Goal: Transaction & Acquisition: Subscribe to service/newsletter

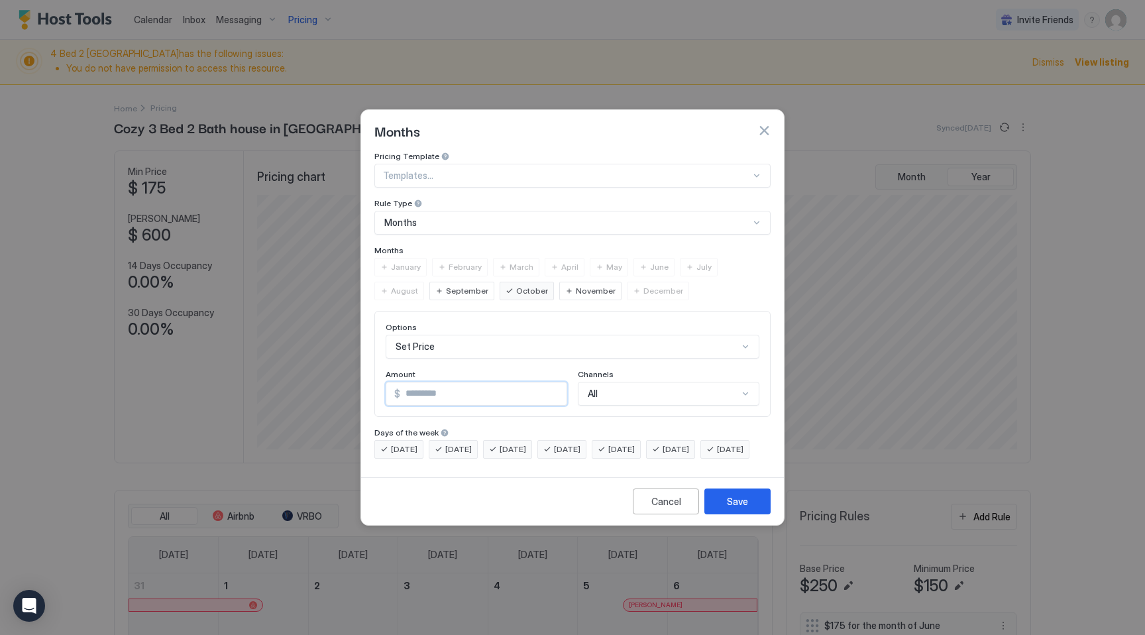
scroll to position [254, 762]
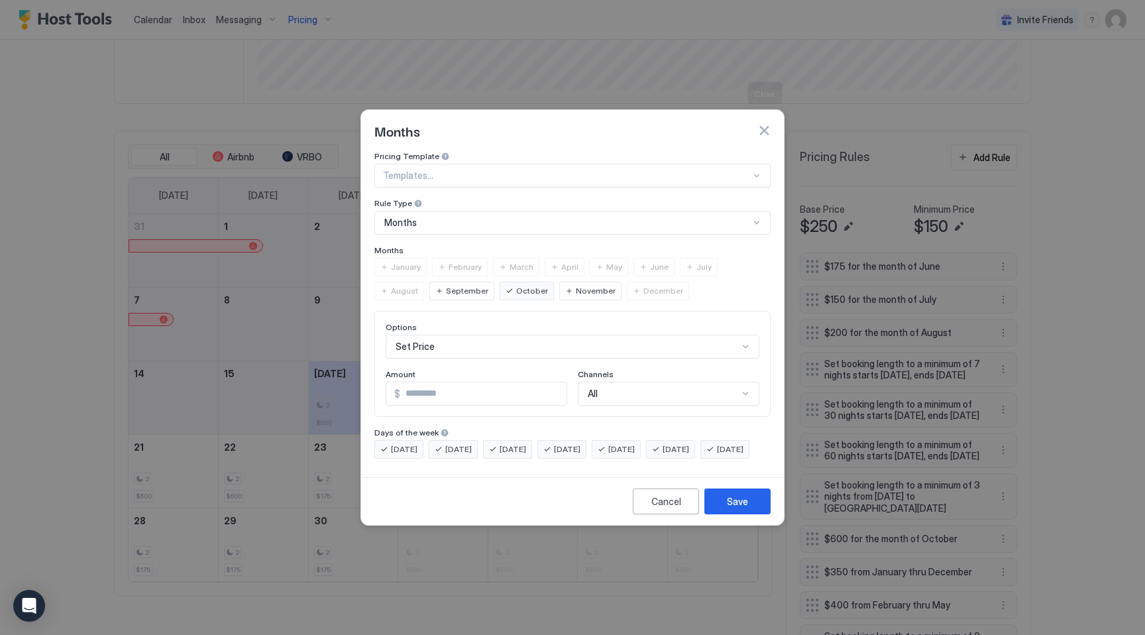
click at [764, 124] on button "button" at bounding box center [763, 130] width 13 height 13
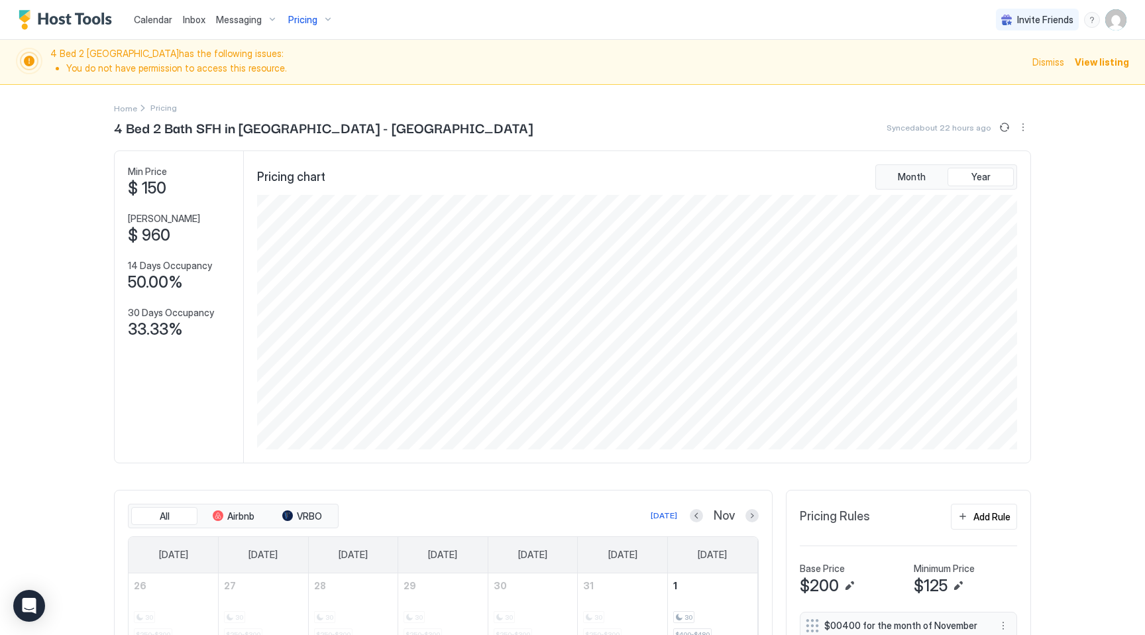
click at [306, 16] on span "Pricing" at bounding box center [302, 20] width 29 height 12
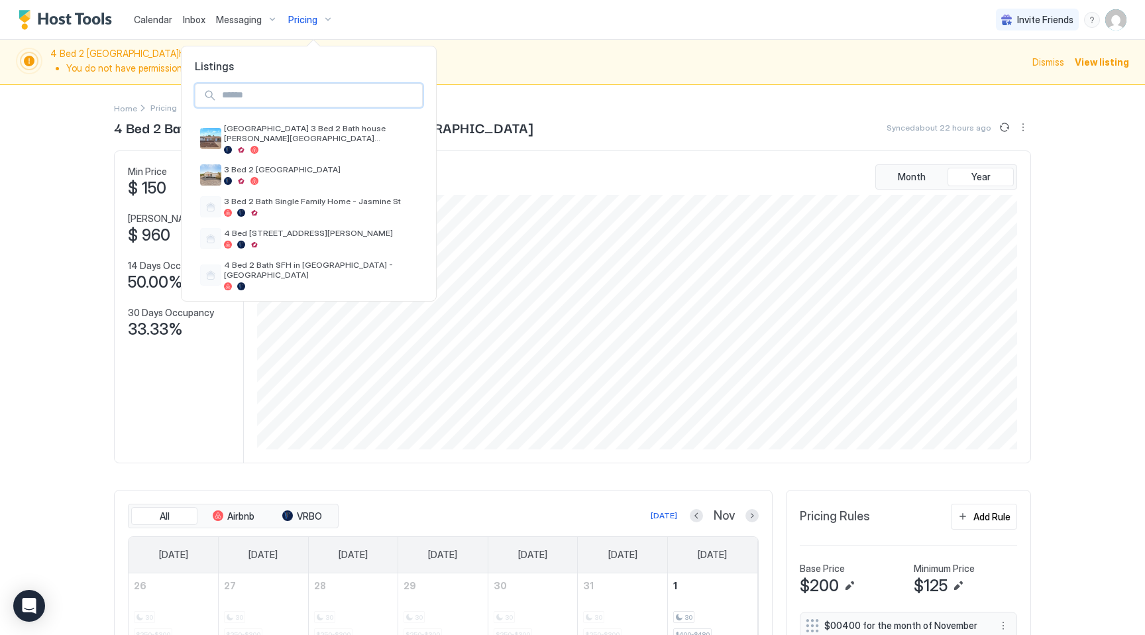
click at [348, 93] on input "Input Field" at bounding box center [319, 95] width 205 height 23
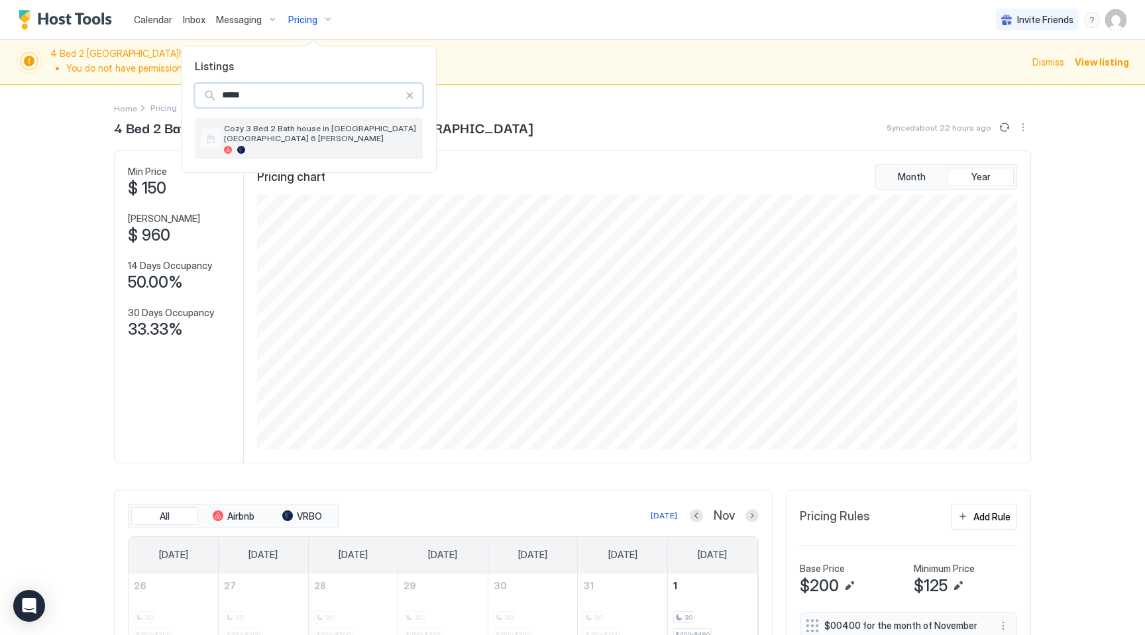
type input "*****"
click at [349, 133] on div "Cozy 3 Bed 2 Bath house in [GEOGRAPHIC_DATA] [GEOGRAPHIC_DATA] 6 [PERSON_NAME]" at bounding box center [320, 138] width 193 height 30
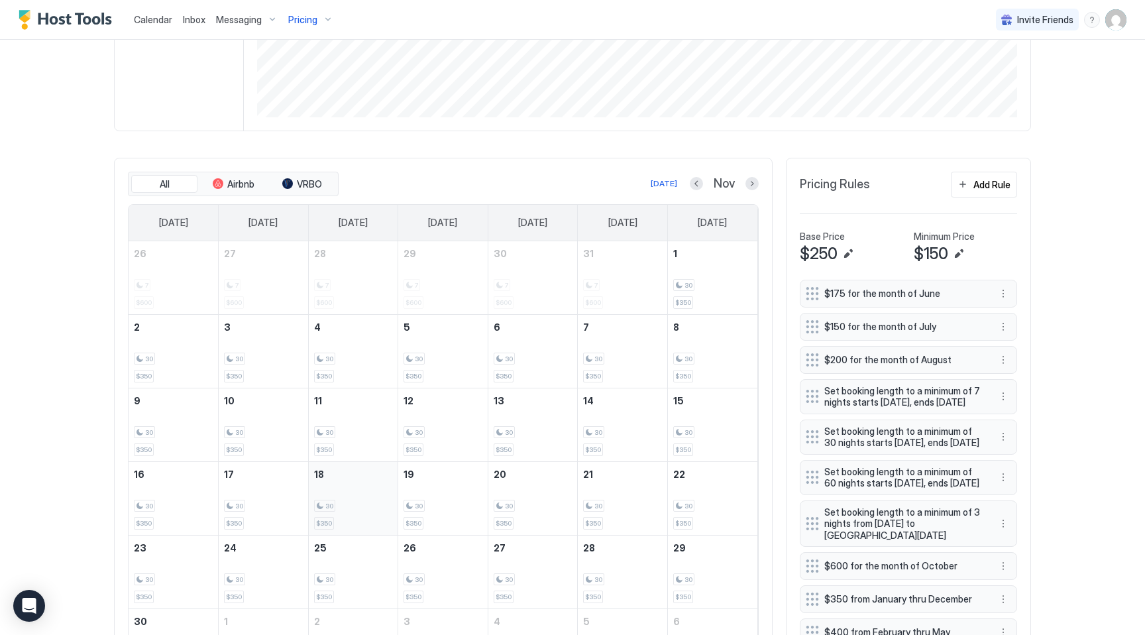
scroll to position [321, 0]
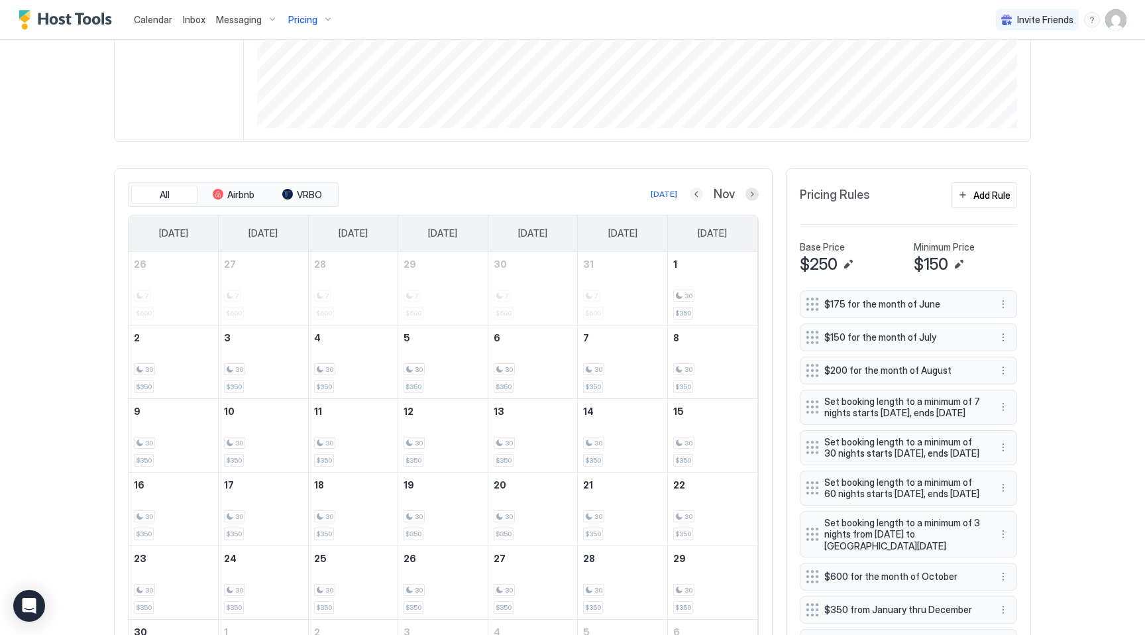
click at [694, 189] on button "Previous month" at bounding box center [696, 193] width 13 height 13
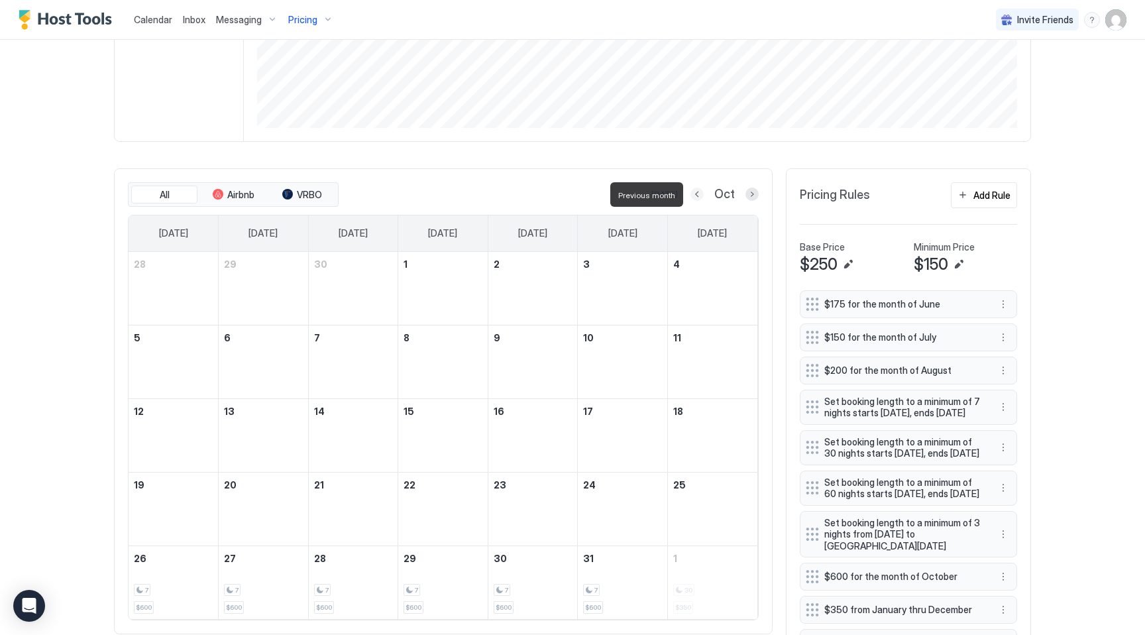
click at [694, 189] on button "Previous month" at bounding box center [696, 193] width 13 height 13
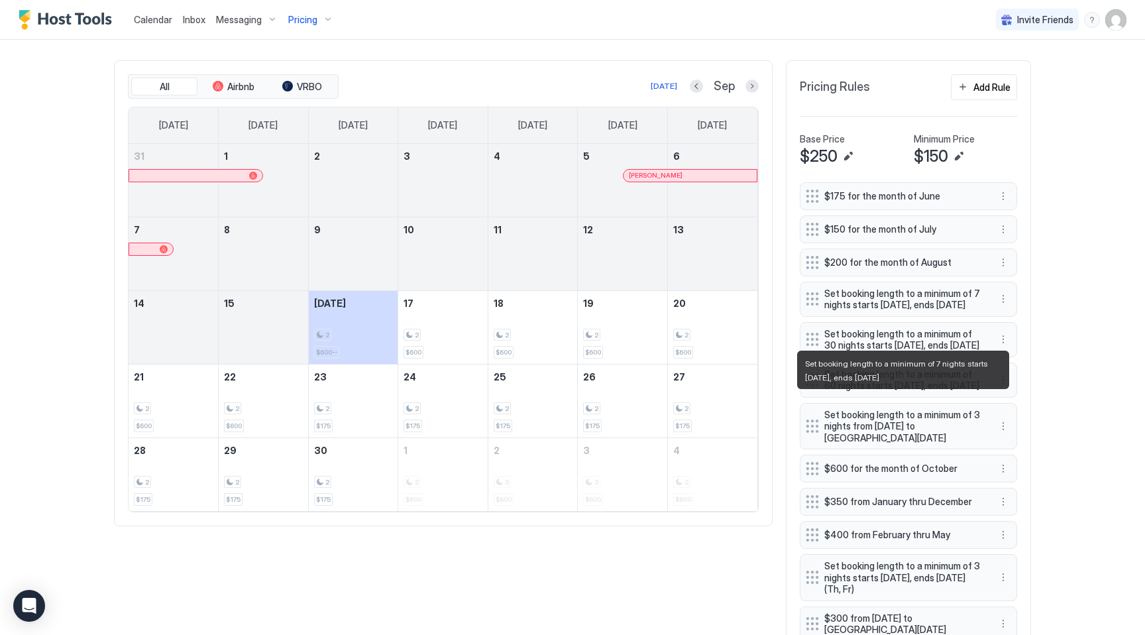
scroll to position [470, 0]
